Goal: Information Seeking & Learning: Learn about a topic

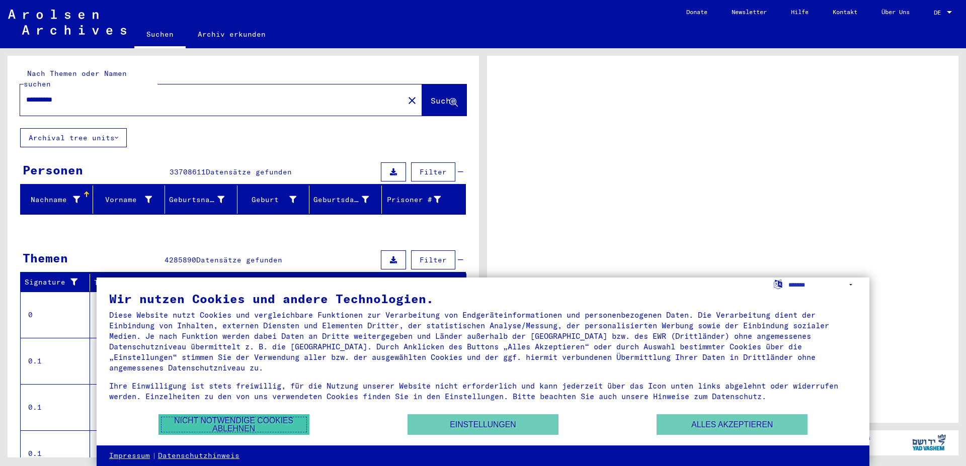
click at [228, 427] on button "Nicht notwendige Cookies ablehnen" at bounding box center [233, 425] width 151 height 21
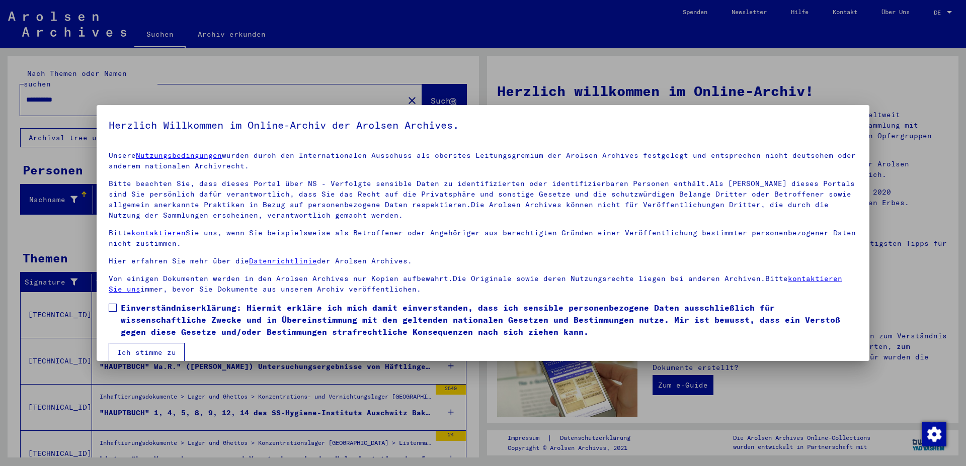
click at [18, 309] on div at bounding box center [483, 233] width 966 height 466
click at [159, 397] on div at bounding box center [483, 233] width 966 height 466
click at [860, 393] on div at bounding box center [483, 233] width 966 height 466
click at [874, 50] on div at bounding box center [483, 233] width 966 height 466
click at [943, 12] on div at bounding box center [483, 233] width 966 height 466
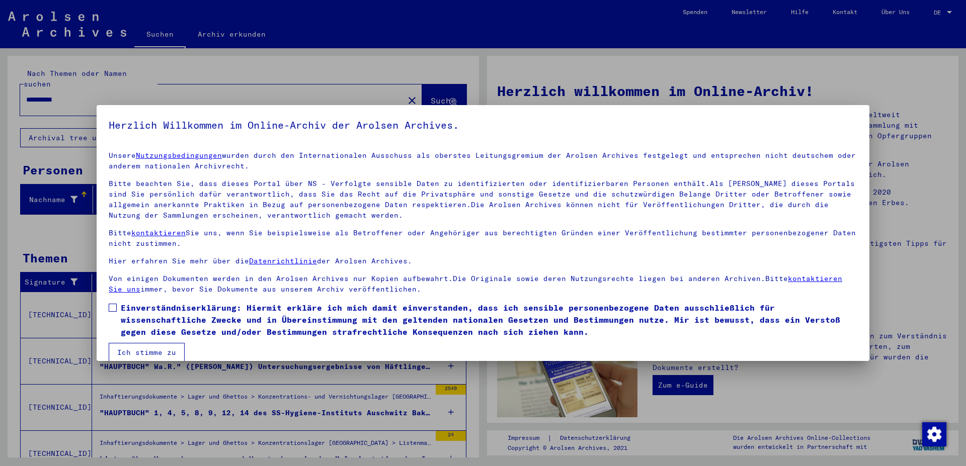
click at [945, 11] on div at bounding box center [483, 233] width 966 height 466
click at [902, 79] on div at bounding box center [483, 233] width 966 height 466
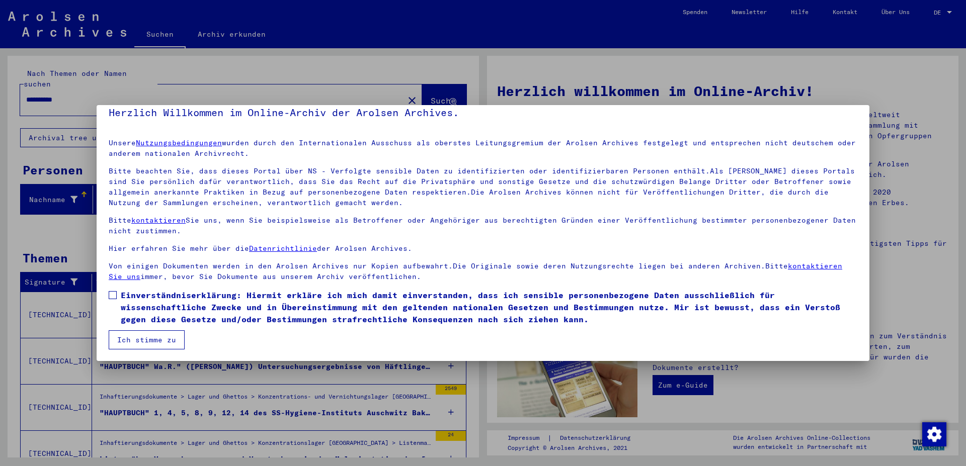
click at [125, 340] on button "Ich stimme zu" at bounding box center [147, 340] width 76 height 19
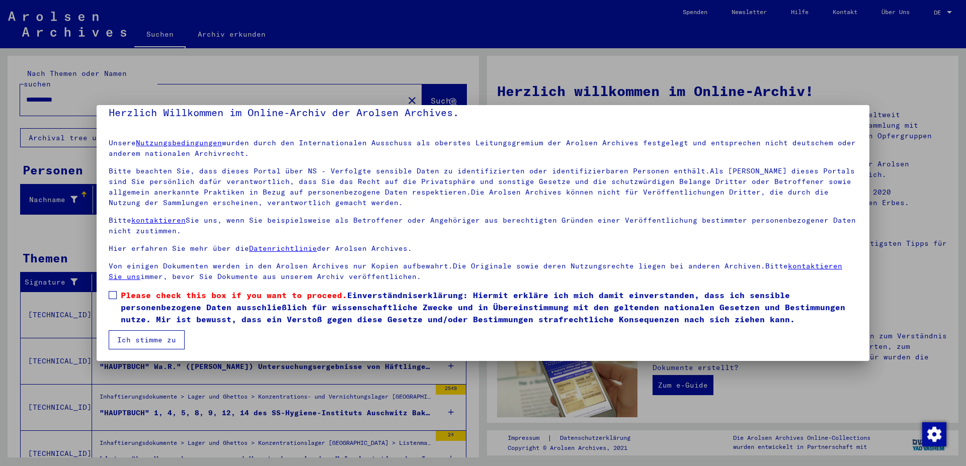
click at [117, 294] on label "Please check this box if you want to proceed. Einverständniserklärung: Hiermit …" at bounding box center [483, 307] width 749 height 36
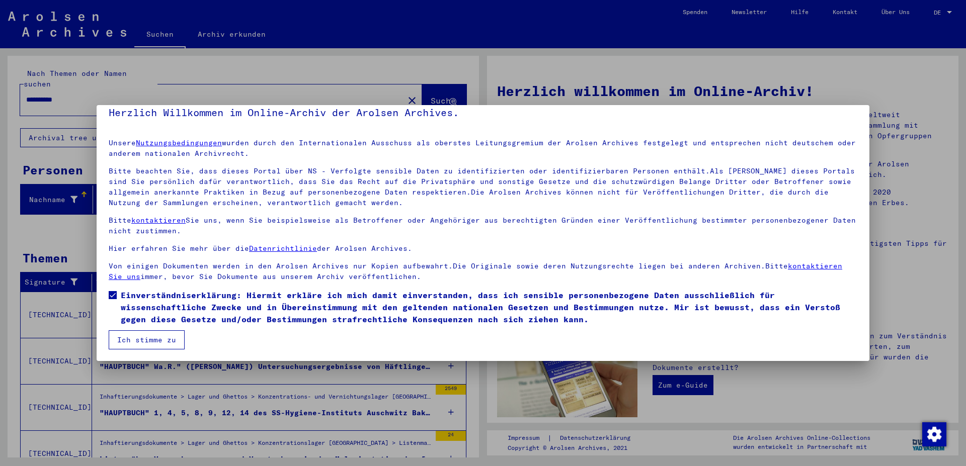
click at [136, 338] on button "Ich stimme zu" at bounding box center [147, 340] width 76 height 19
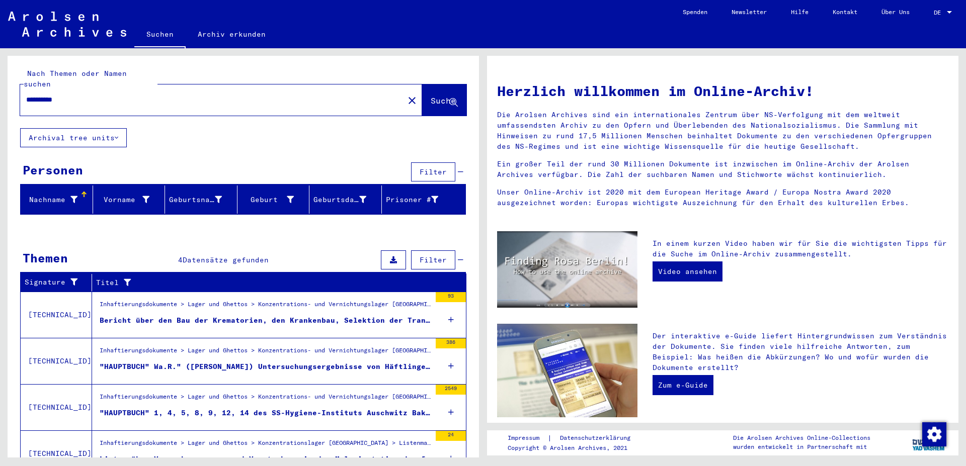
click at [946, 15] on div at bounding box center [949, 12] width 9 height 7
click at [920, 16] on span "English" at bounding box center [924, 18] width 25 height 8
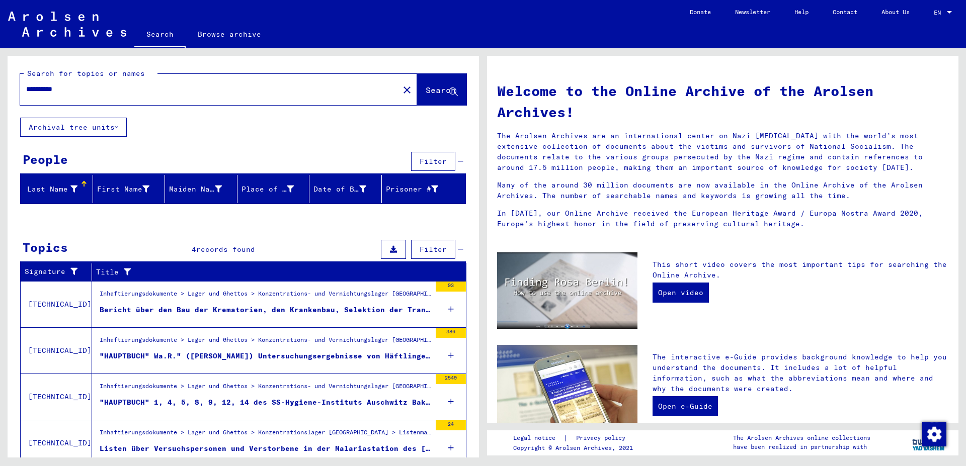
scroll to position [39, 0]
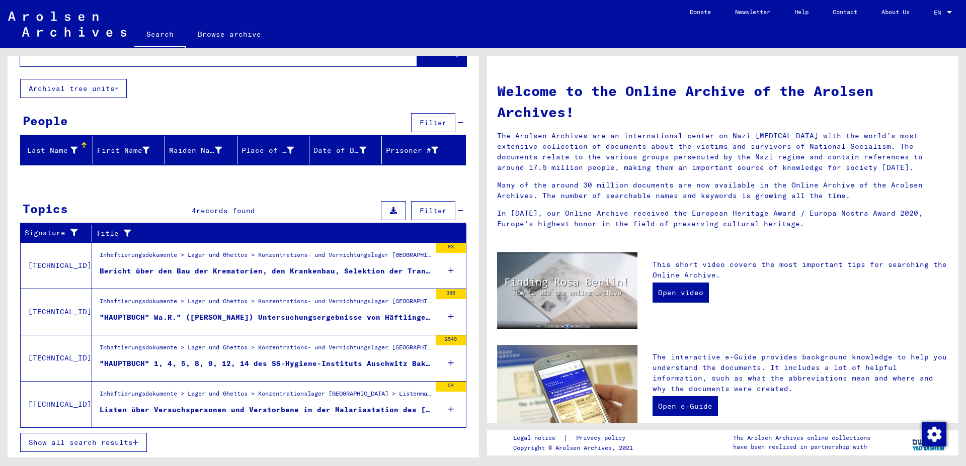
click at [145, 412] on div "Listen über Versuchspersonen und Verstorbene in der Malariastation des [GEOGRAP…" at bounding box center [265, 410] width 331 height 11
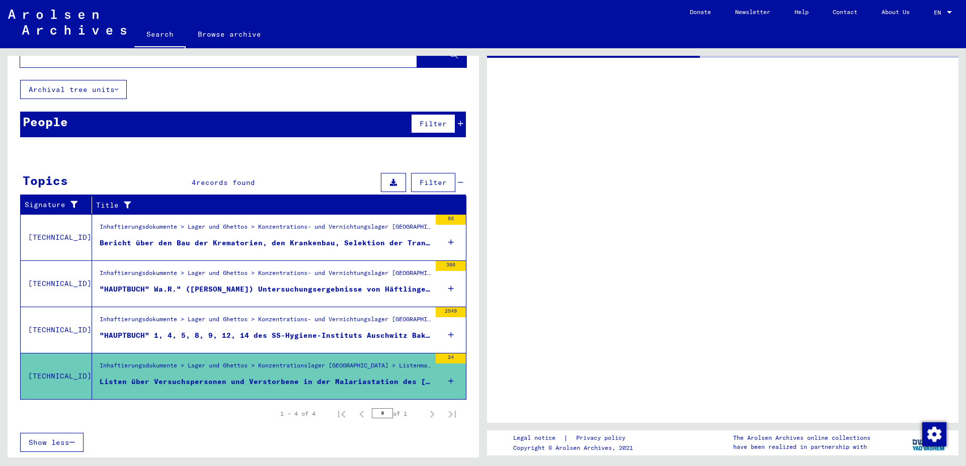
scroll to position [38, 0]
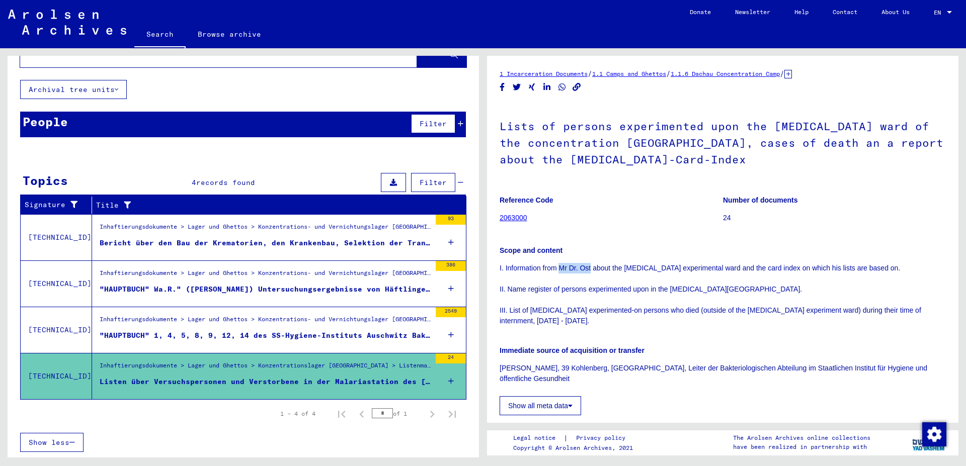
drag, startPoint x: 560, startPoint y: 267, endPoint x: 592, endPoint y: 270, distance: 31.3
click at [592, 270] on p "I. Information from Mr Dr. Ost about the [MEDICAL_DATA] experimental ward and t…" at bounding box center [723, 294] width 446 height 63
click at [593, 270] on p "I. Information from Mr Dr. Ost about the [MEDICAL_DATA] experimental ward and t…" at bounding box center [723, 294] width 446 height 63
drag, startPoint x: 592, startPoint y: 268, endPoint x: 568, endPoint y: 269, distance: 24.2
click at [557, 266] on p "I. Information from Mr Dr. Ost about the [MEDICAL_DATA] experimental ward and t…" at bounding box center [723, 294] width 446 height 63
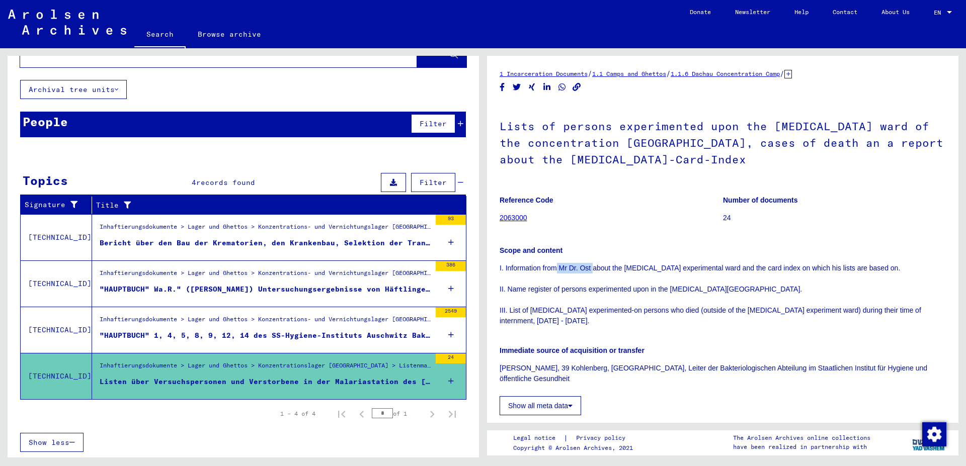
copy p "Mr Dr. Ost"
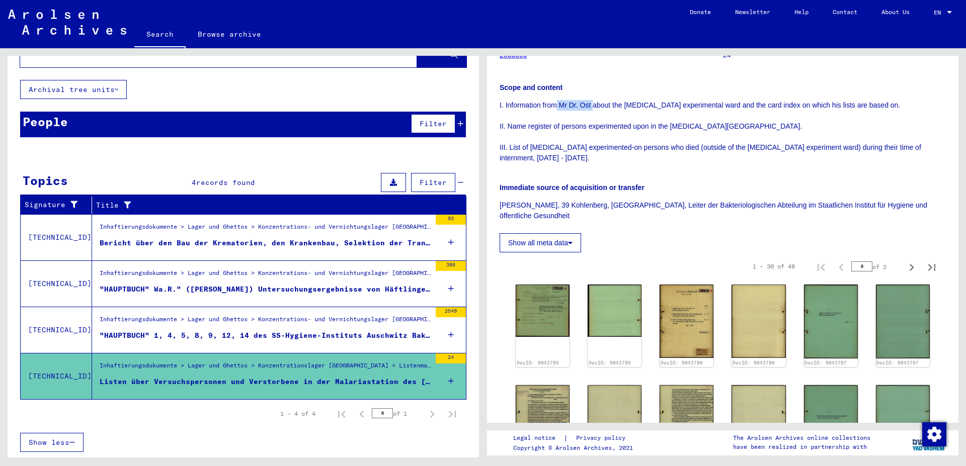
scroll to position [217, 0]
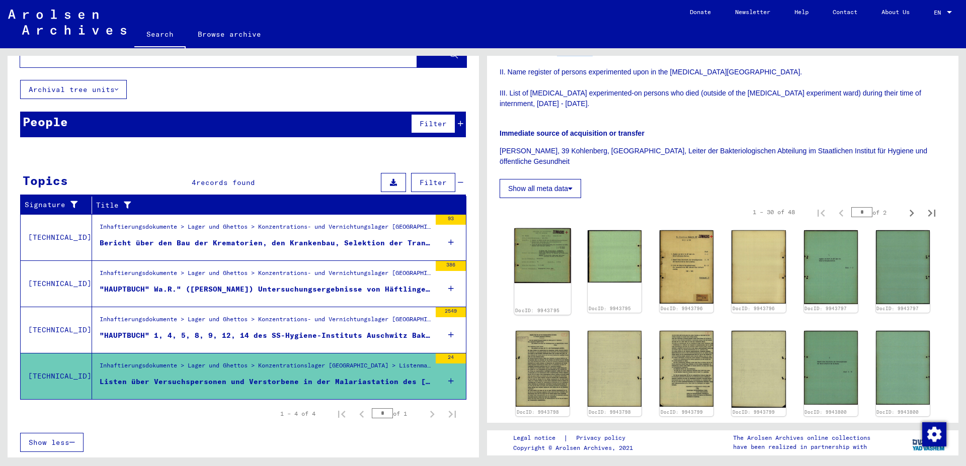
click at [539, 247] on img at bounding box center [542, 255] width 57 height 55
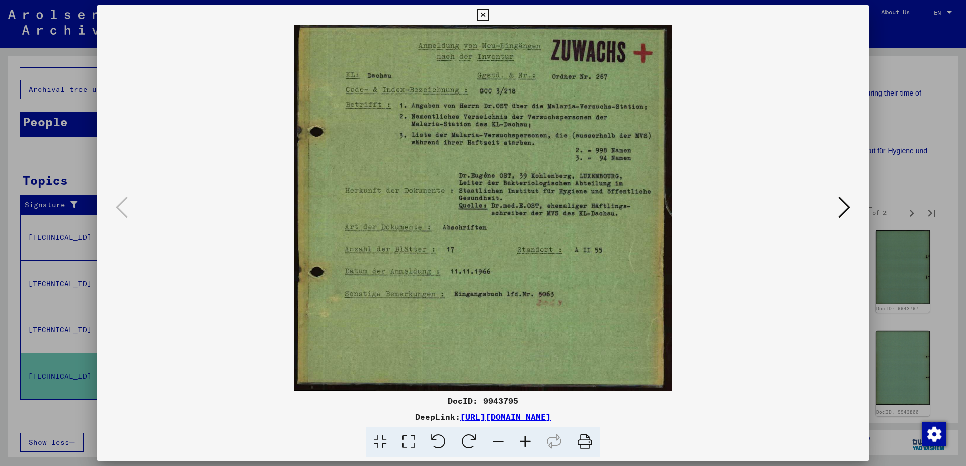
click at [838, 208] on button at bounding box center [844, 208] width 18 height 29
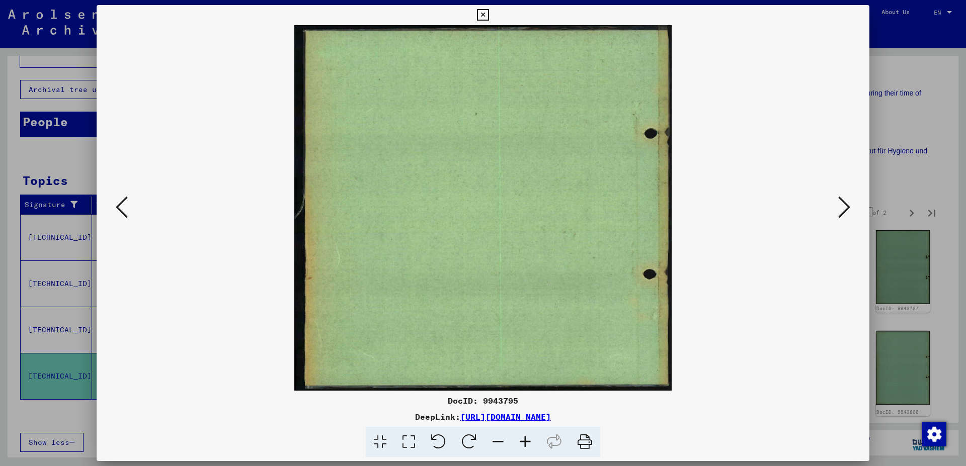
click at [841, 206] on icon at bounding box center [844, 207] width 12 height 24
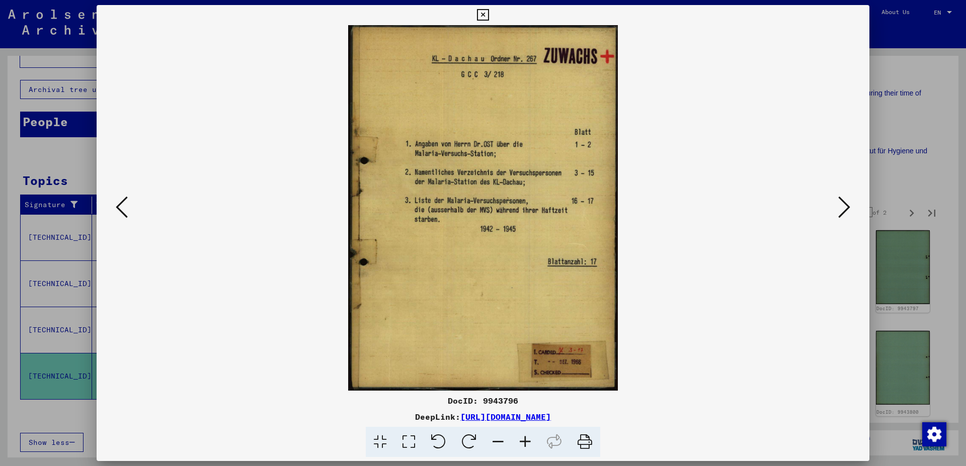
click at [841, 206] on icon at bounding box center [844, 207] width 12 height 24
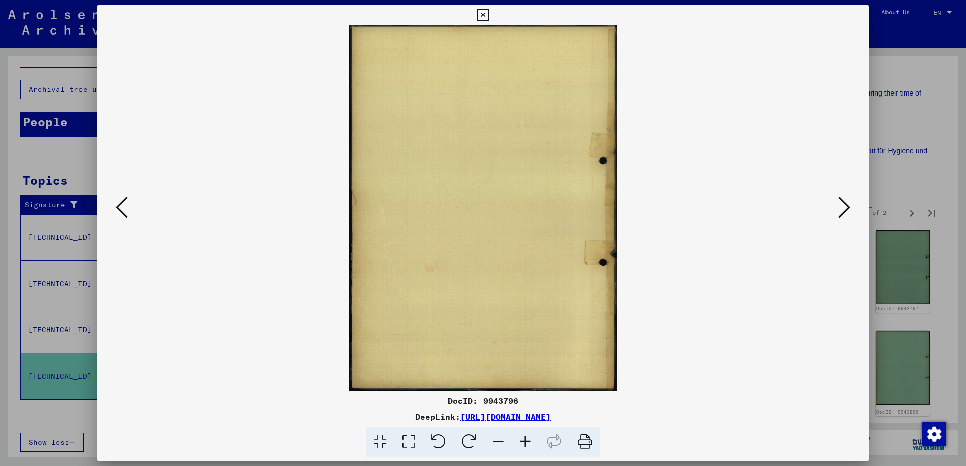
click at [841, 206] on icon at bounding box center [844, 207] width 12 height 24
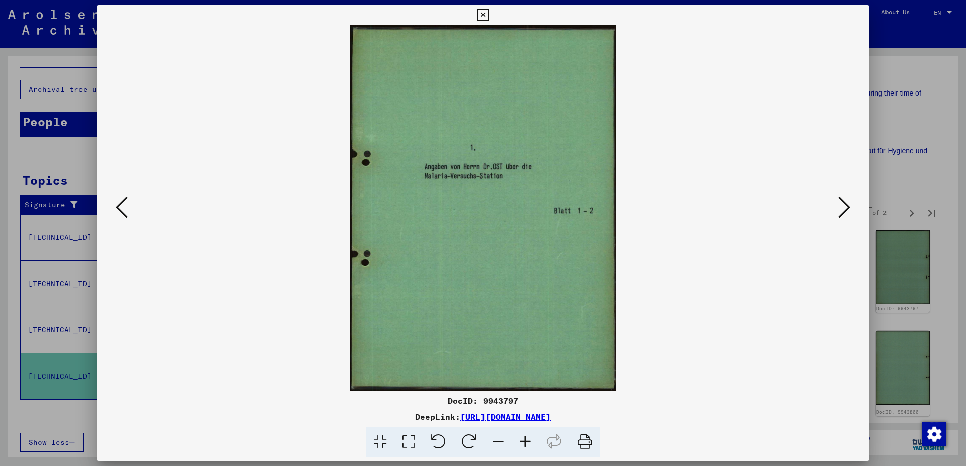
click at [841, 206] on icon at bounding box center [844, 207] width 12 height 24
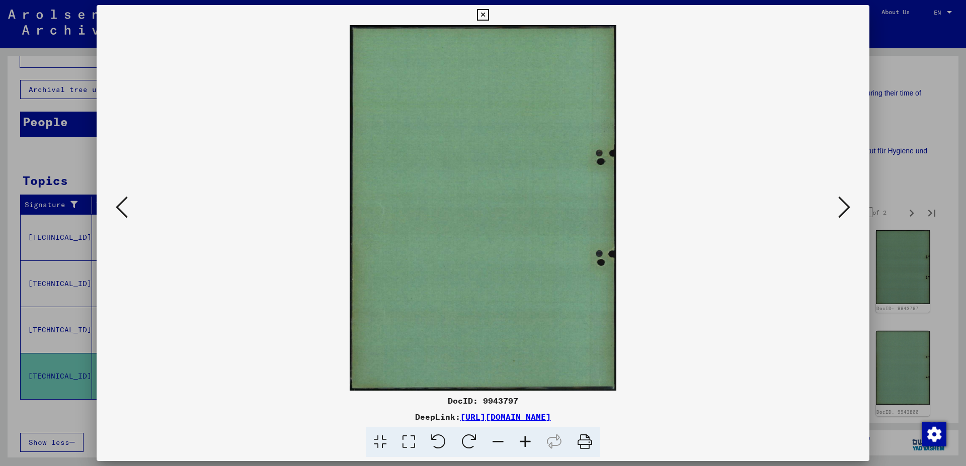
click at [841, 206] on icon at bounding box center [844, 207] width 12 height 24
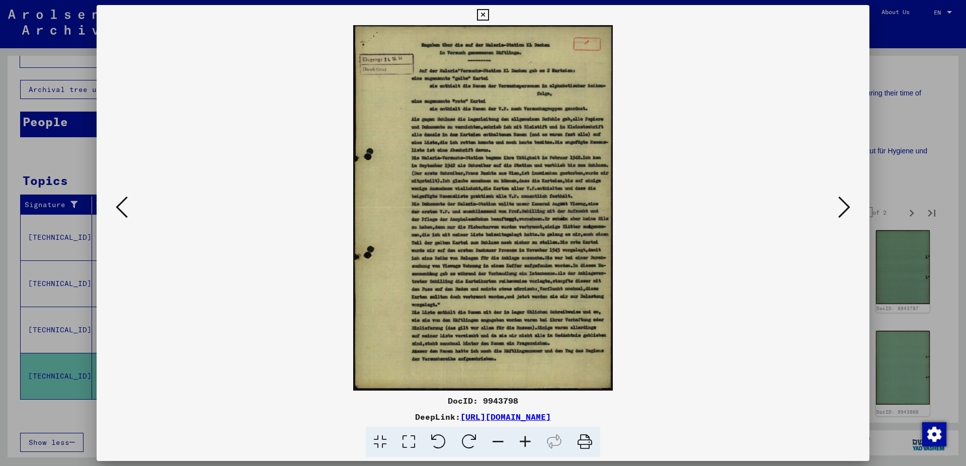
click at [841, 206] on icon at bounding box center [844, 207] width 12 height 24
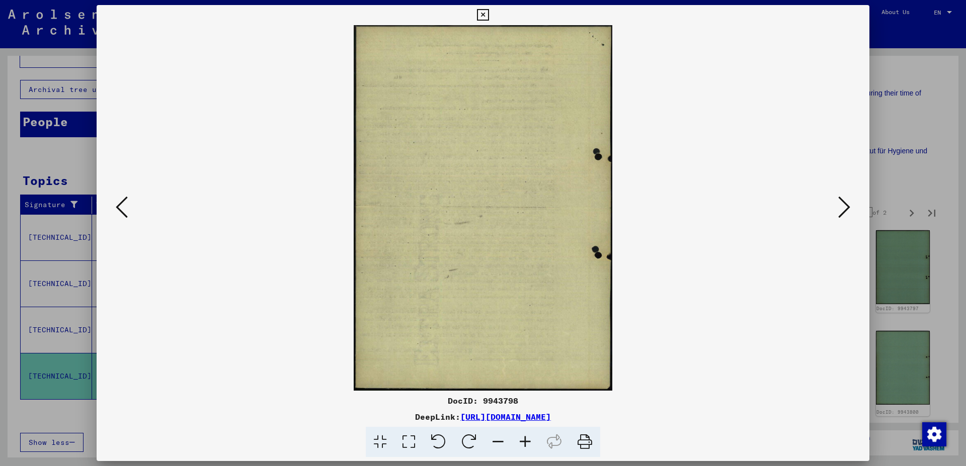
click at [489, 11] on icon at bounding box center [483, 15] width 12 height 12
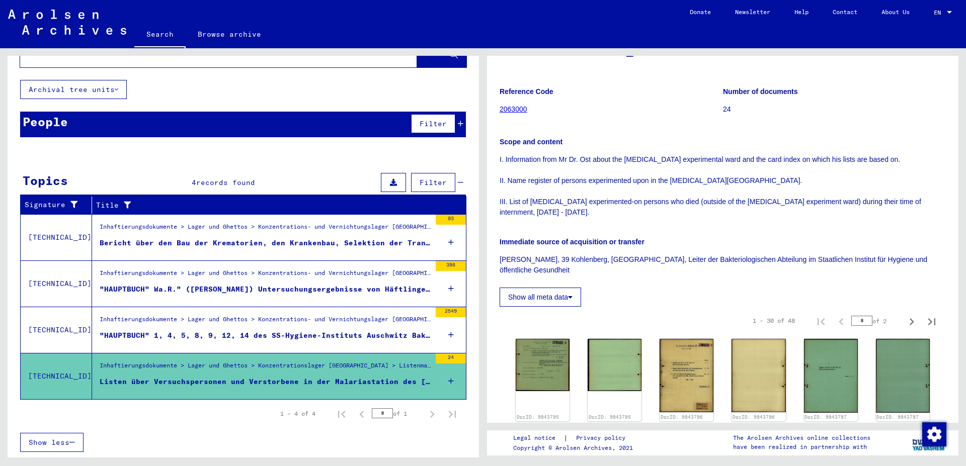
scroll to position [0, 0]
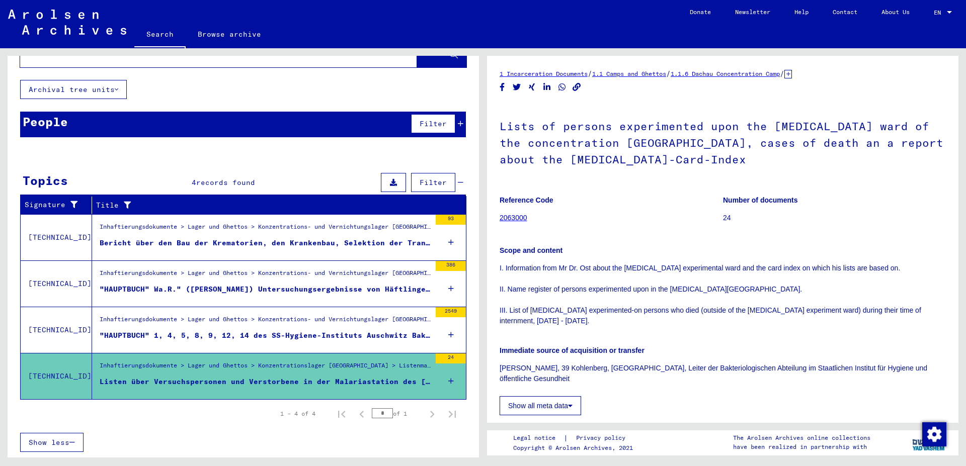
click at [185, 328] on div "Inhaftierungsdokumente > Lager und Ghettos > Konzentrations- und Vernichtungsla…" at bounding box center [265, 322] width 331 height 14
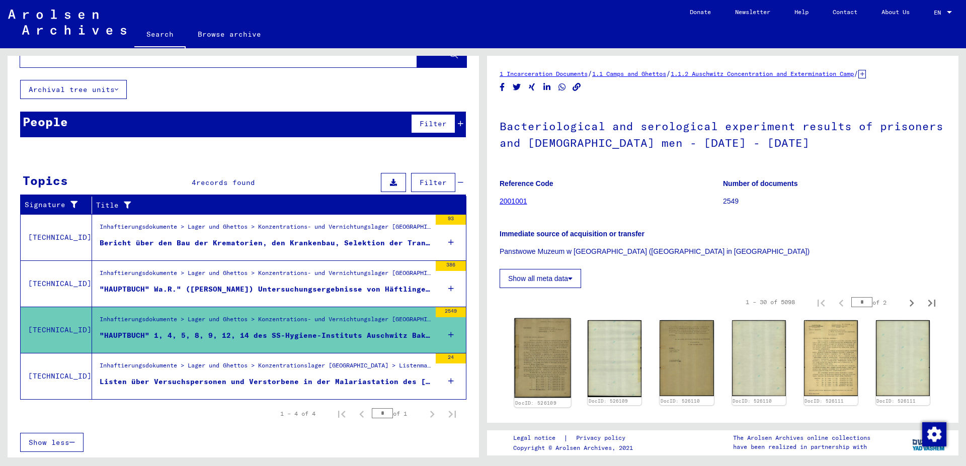
click at [538, 368] on img at bounding box center [542, 358] width 57 height 80
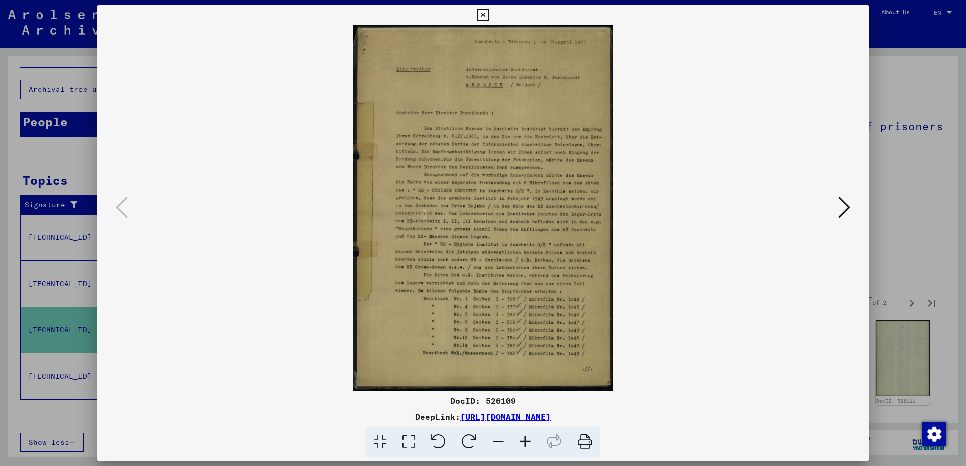
click at [489, 15] on icon at bounding box center [483, 15] width 12 height 12
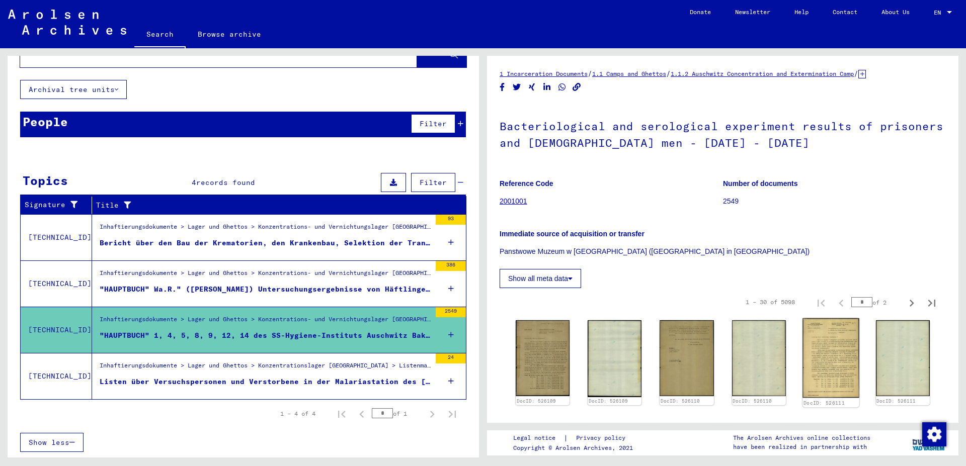
click at [811, 363] on img at bounding box center [830, 357] width 57 height 79
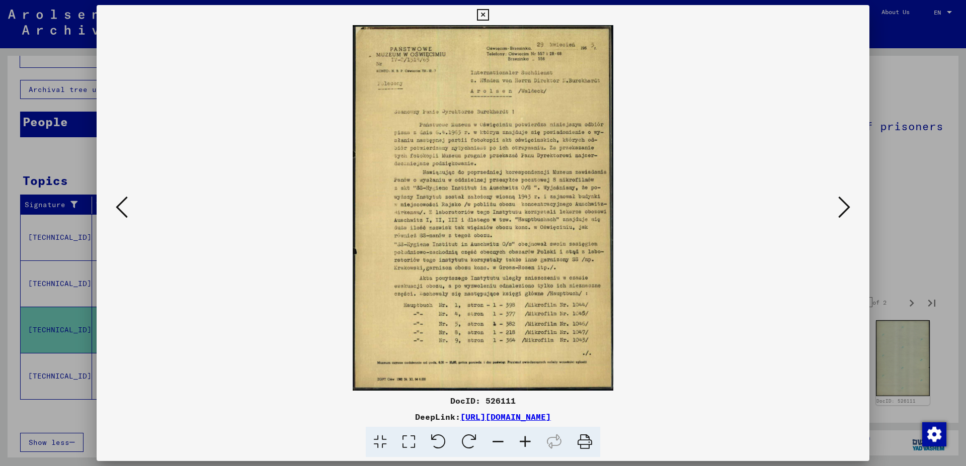
click at [489, 12] on icon at bounding box center [483, 15] width 12 height 12
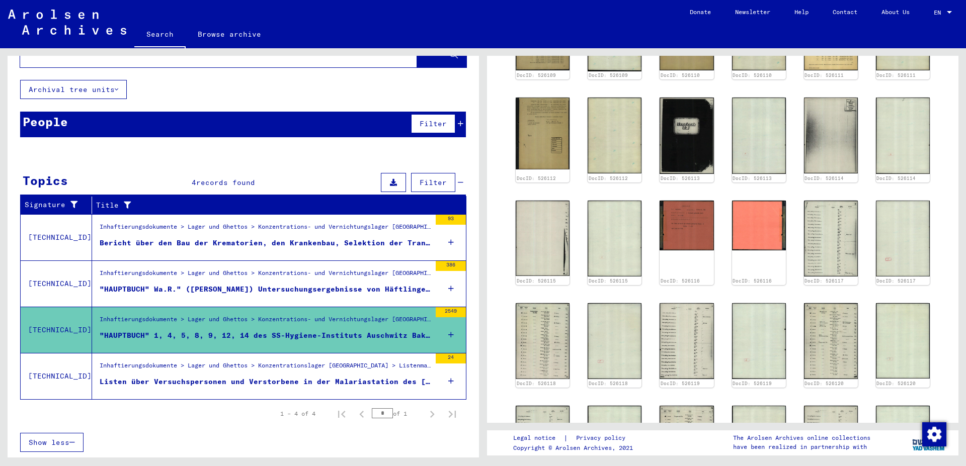
scroll to position [380, 0]
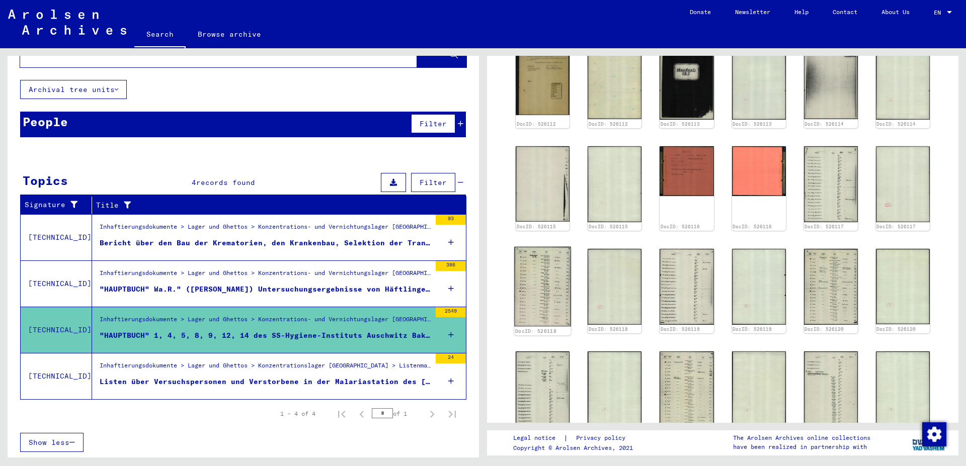
click at [563, 286] on img at bounding box center [542, 286] width 57 height 79
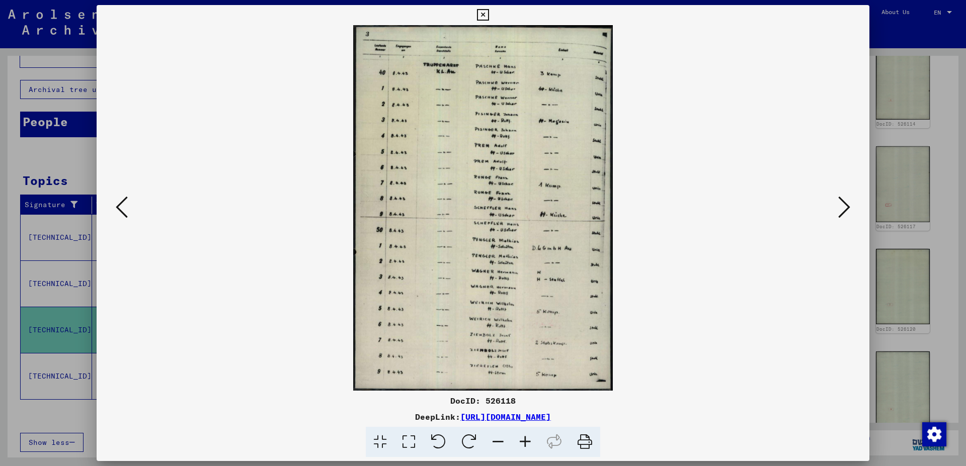
click at [489, 18] on icon at bounding box center [483, 15] width 12 height 12
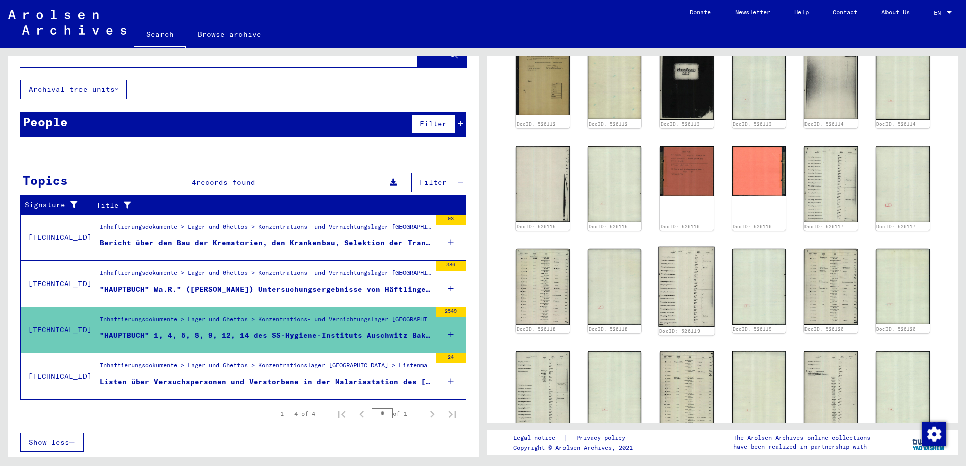
scroll to position [761, 0]
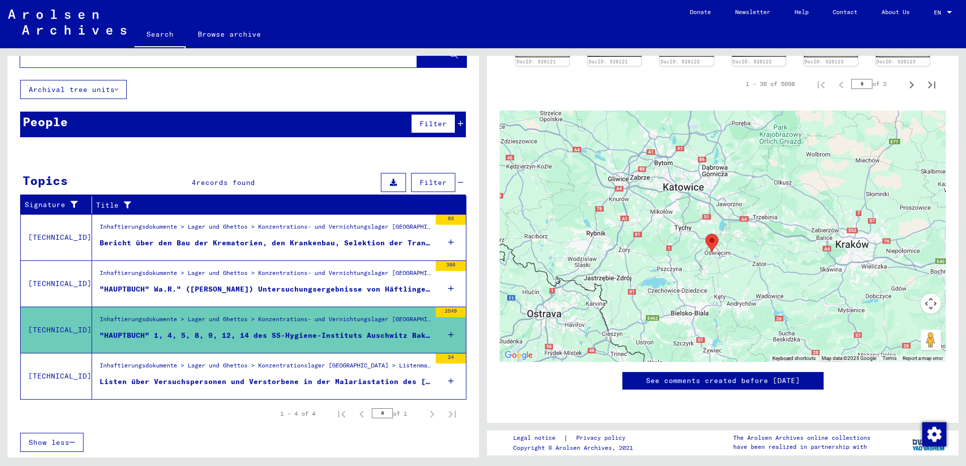
click at [180, 224] on div "Inhaftierungsdokumente > Lager und Ghettos > Konzentrations- und Vernichtungsla…" at bounding box center [265, 229] width 331 height 14
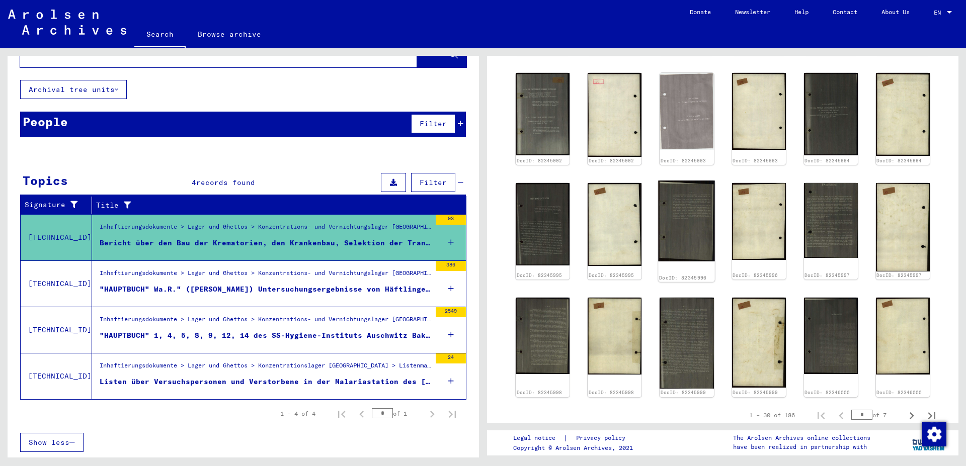
click at [676, 212] on img at bounding box center [687, 221] width 57 height 81
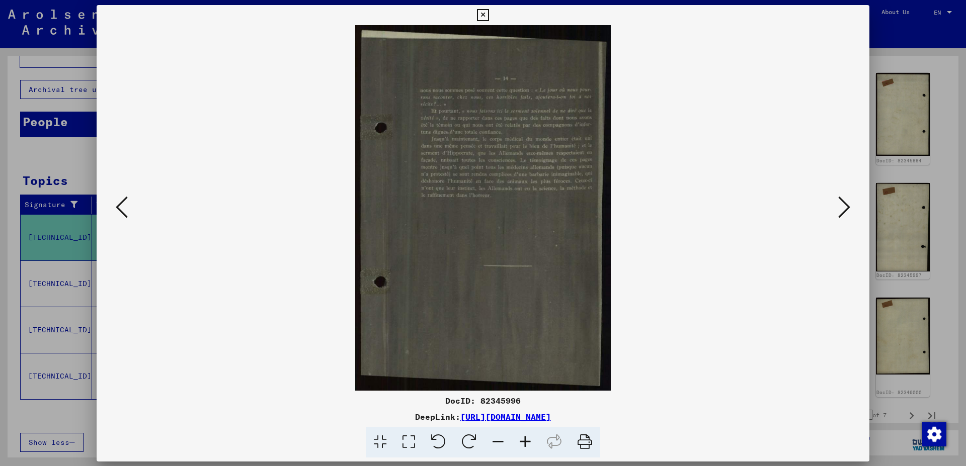
scroll to position [489, 0]
click at [489, 11] on icon at bounding box center [483, 15] width 12 height 12
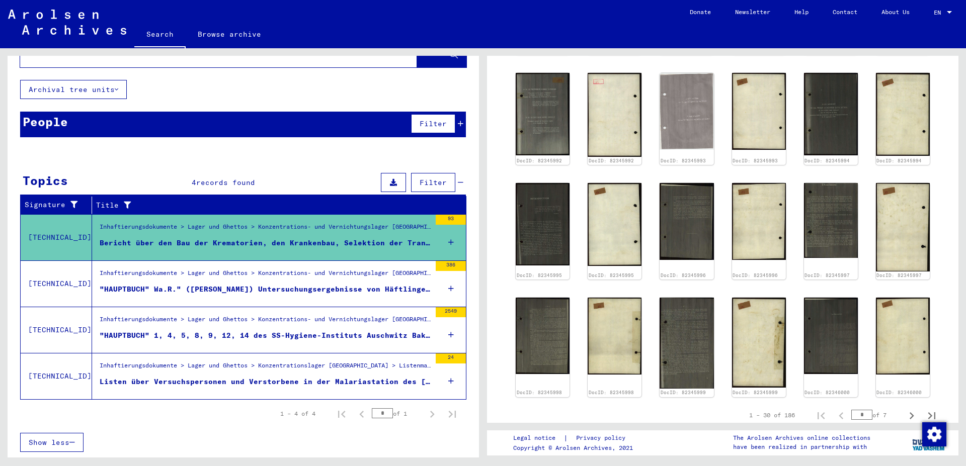
scroll to position [0, 0]
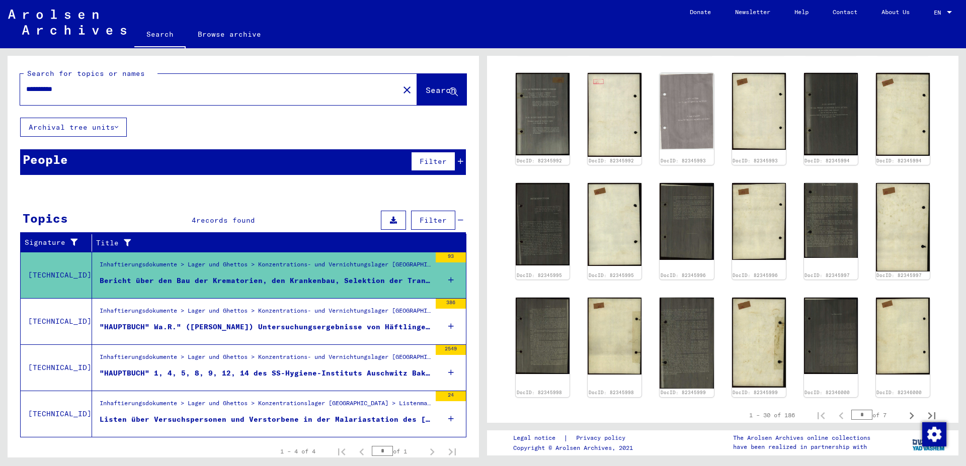
drag, startPoint x: 73, startPoint y: 90, endPoint x: 0, endPoint y: 82, distance: 73.8
click at [26, 84] on input "**********" at bounding box center [209, 89] width 367 height 11
click at [427, 98] on button "Search" at bounding box center [441, 89] width 49 height 31
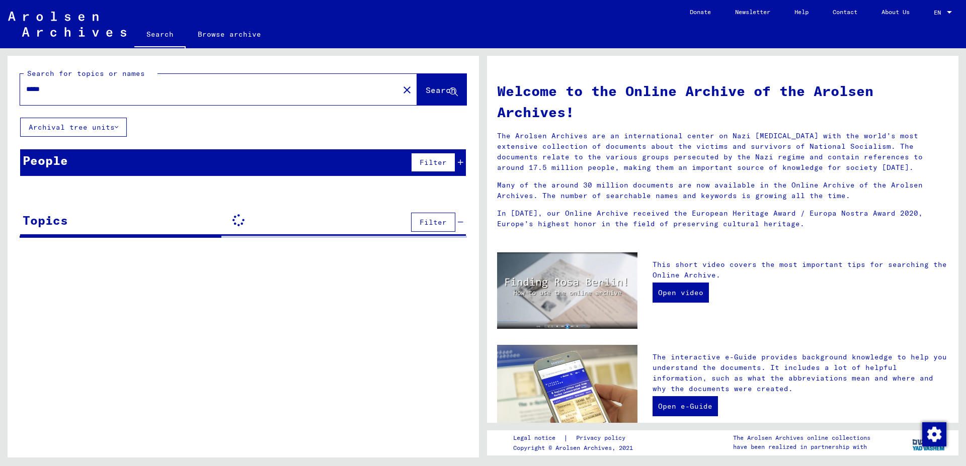
click at [462, 160] on icon at bounding box center [461, 162] width 6 height 7
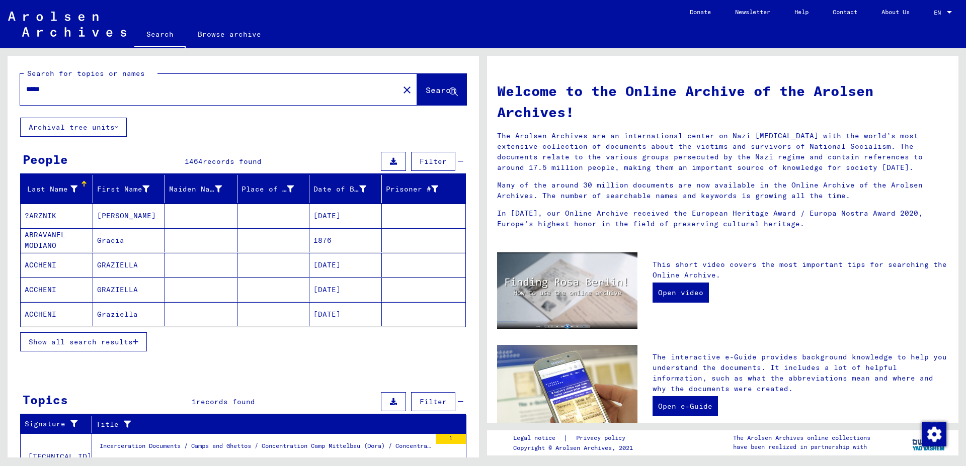
scroll to position [52, 0]
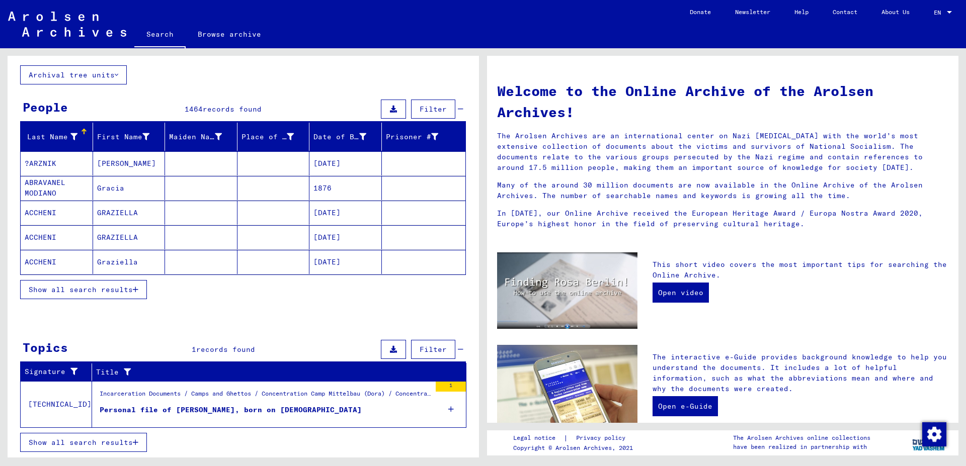
click at [191, 410] on div "Personal file of [PERSON_NAME], born on [DEMOGRAPHIC_DATA]" at bounding box center [231, 410] width 262 height 11
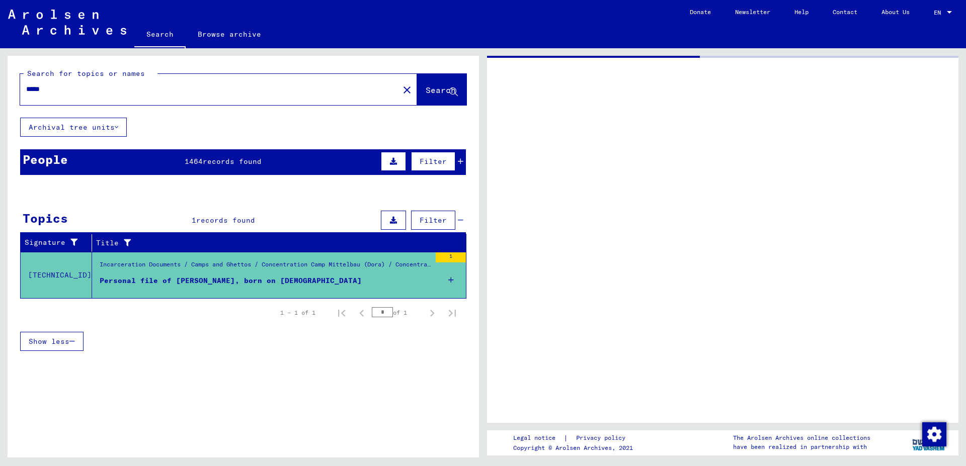
type input "**********"
